Goal: Task Accomplishment & Management: Use online tool/utility

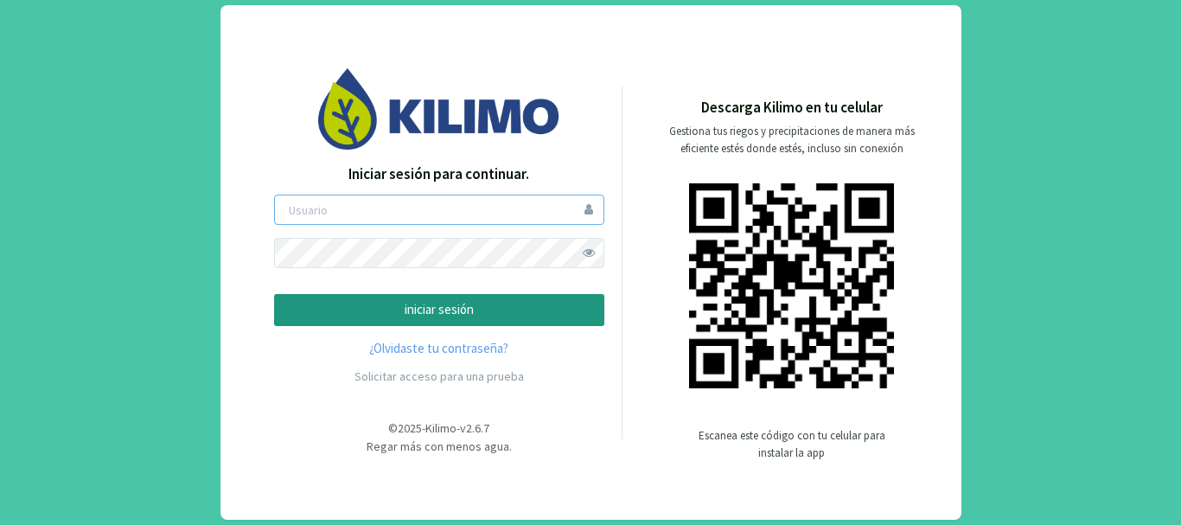
type input "saima"
click at [418, 303] on p "iniciar sesión" at bounding box center [439, 310] width 301 height 20
type input "saima"
click at [412, 312] on p "iniciar sesión" at bounding box center [439, 310] width 301 height 20
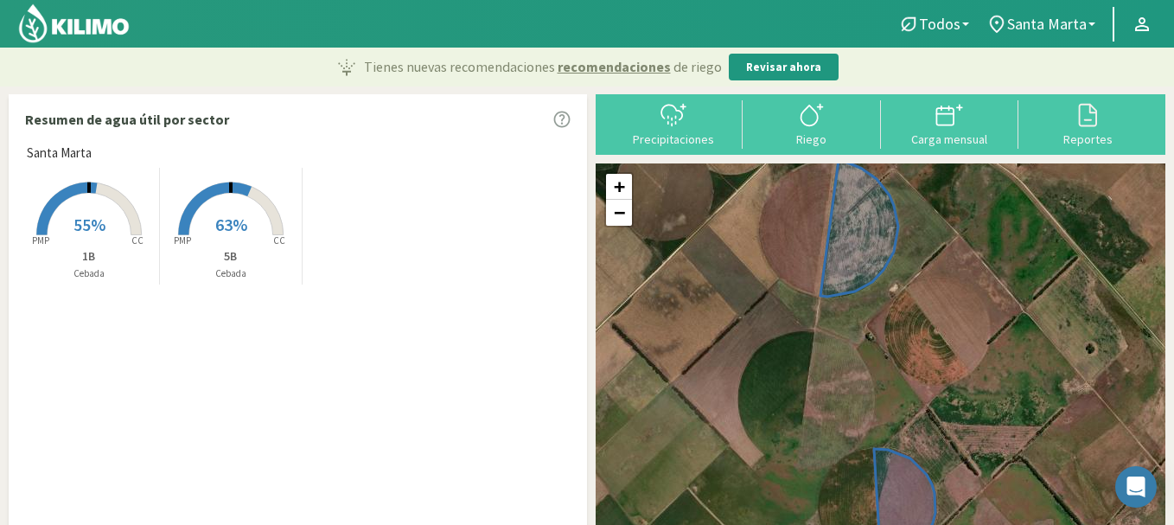
click at [93, 228] on span "55%" at bounding box center [89, 225] width 32 height 22
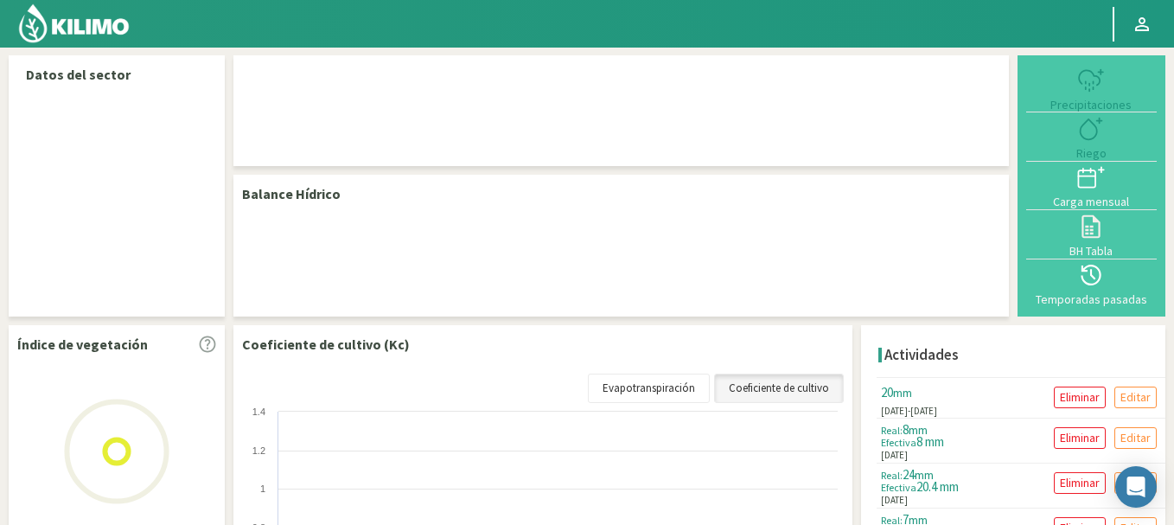
select select "1: Object"
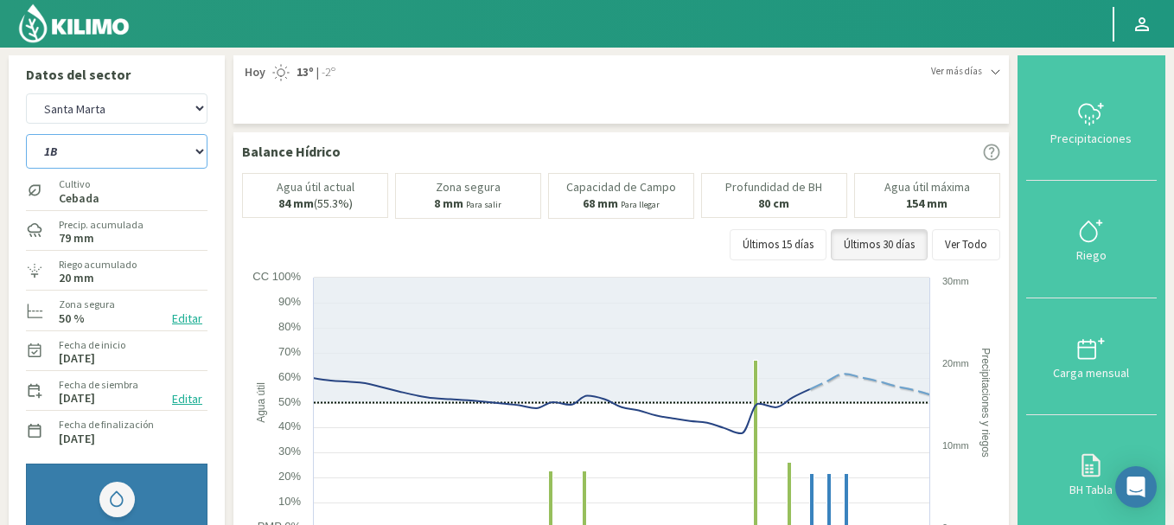
click at [96, 157] on select "1B 5B" at bounding box center [117, 151] width 182 height 35
select select "1: Object"
click at [26, 134] on select "1B 5B" at bounding box center [117, 151] width 182 height 35
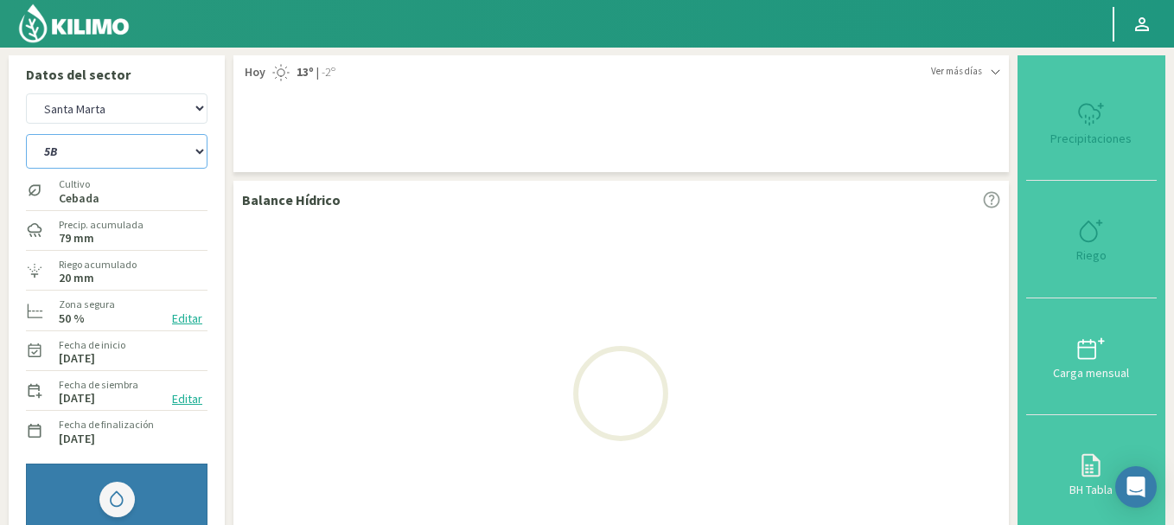
select select "3: Object"
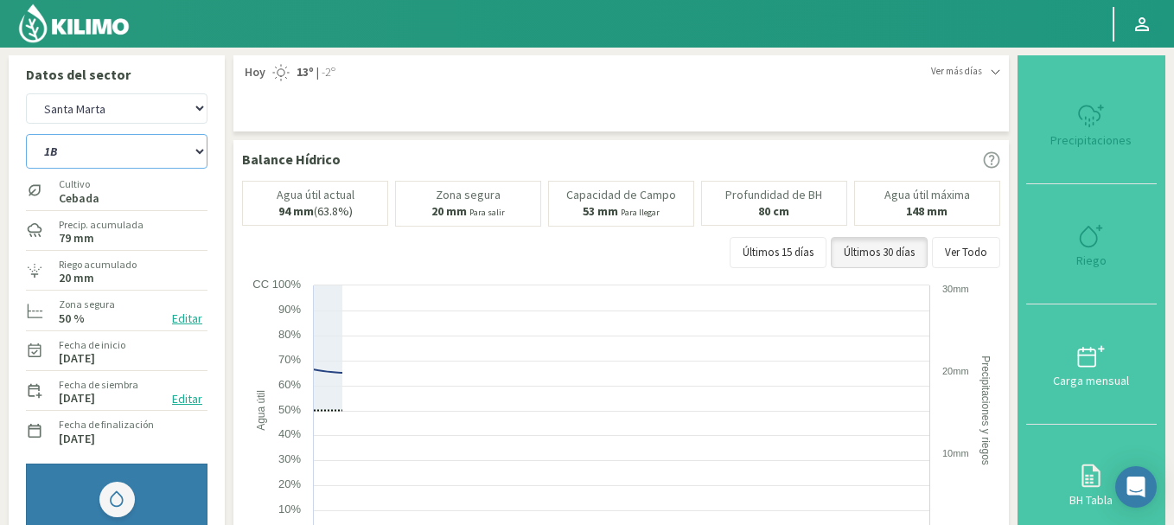
select select "3: Object"
